Goal: Transaction & Acquisition: Obtain resource

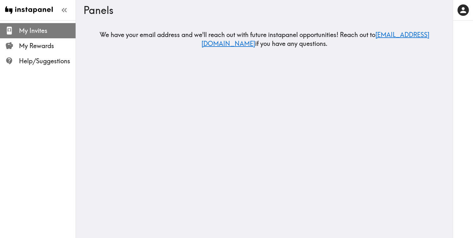
click at [44, 28] on span "My Invites" at bounding box center [47, 30] width 57 height 9
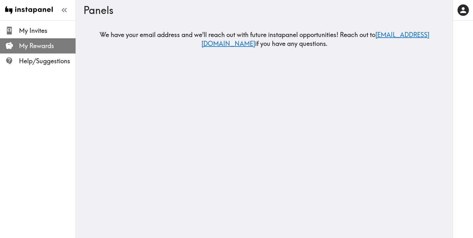
click at [46, 44] on span "My Rewards" at bounding box center [47, 45] width 57 height 9
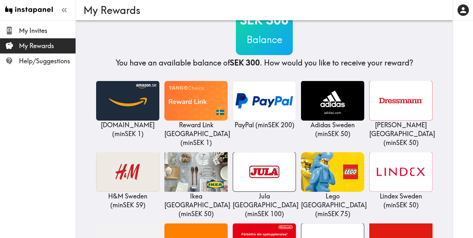
scroll to position [32, 0]
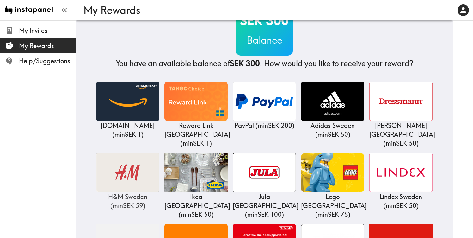
click at [132, 155] on img at bounding box center [127, 173] width 63 height 40
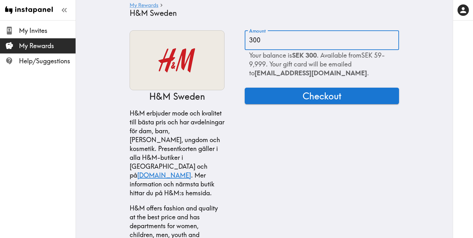
click at [310, 41] on input "300" at bounding box center [322, 40] width 154 height 20
click at [362, 39] on input "300" at bounding box center [322, 40] width 154 height 20
drag, startPoint x: 299, startPoint y: 35, endPoint x: 286, endPoint y: 43, distance: 15.0
click at [286, 43] on input "300" at bounding box center [322, 40] width 154 height 20
type input "78"
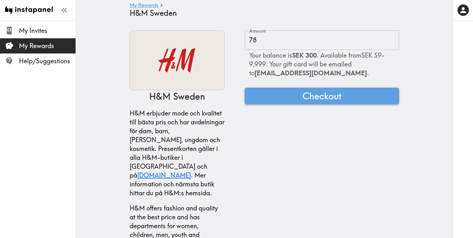
click at [304, 102] on button "Checkout" at bounding box center [322, 96] width 154 height 16
